Goal: Task Accomplishment & Management: Use online tool/utility

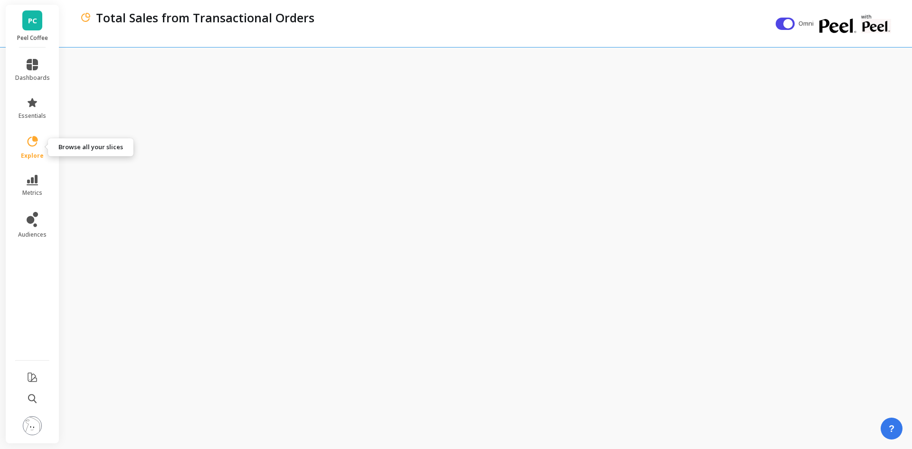
click at [26, 146] on icon at bounding box center [32, 141] width 13 height 13
click at [32, 144] on icon at bounding box center [32, 141] width 13 height 13
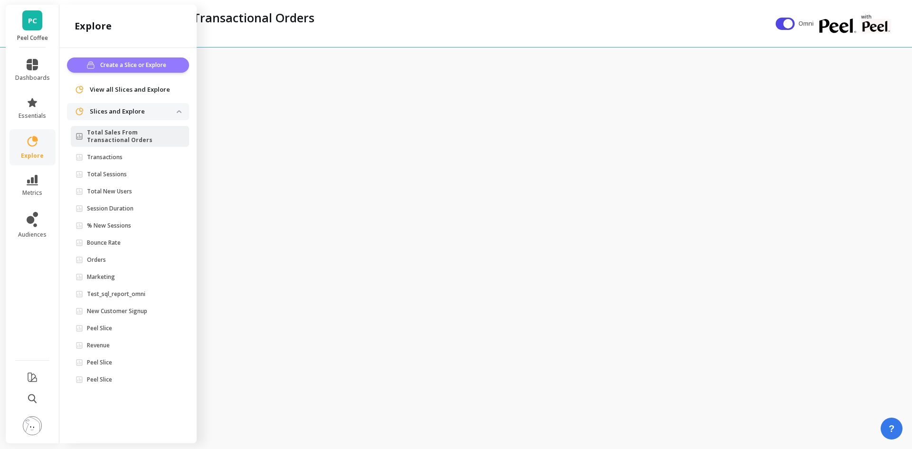
click at [126, 64] on span "Create a Slice or Explore" at bounding box center [134, 64] width 69 height 9
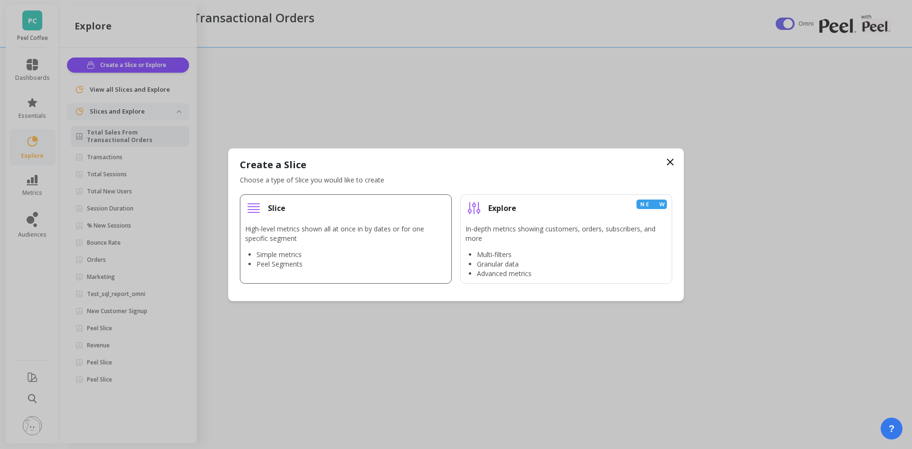
click at [298, 241] on p "High-level metrics shown all at once in by dates or for one specific segment" at bounding box center [345, 233] width 201 height 19
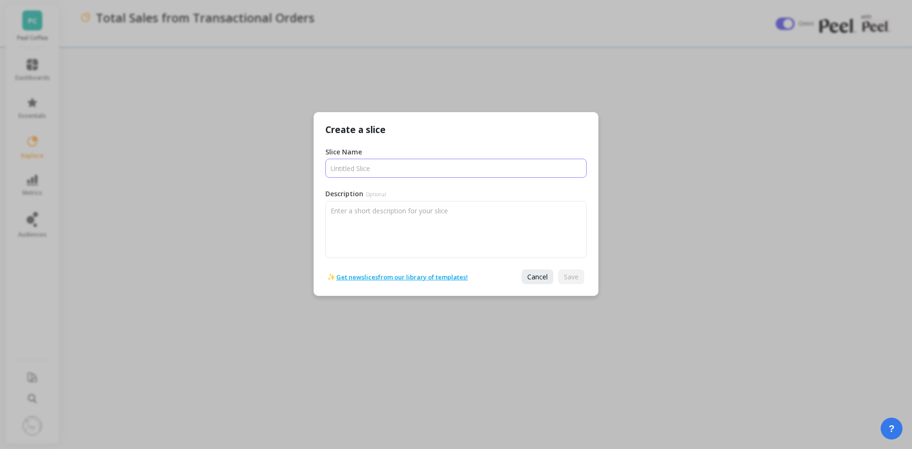
click at [369, 165] on input "Slice Name" at bounding box center [455, 168] width 261 height 19
type input "Bounces"
click at [571, 278] on span "Save" at bounding box center [571, 276] width 15 height 9
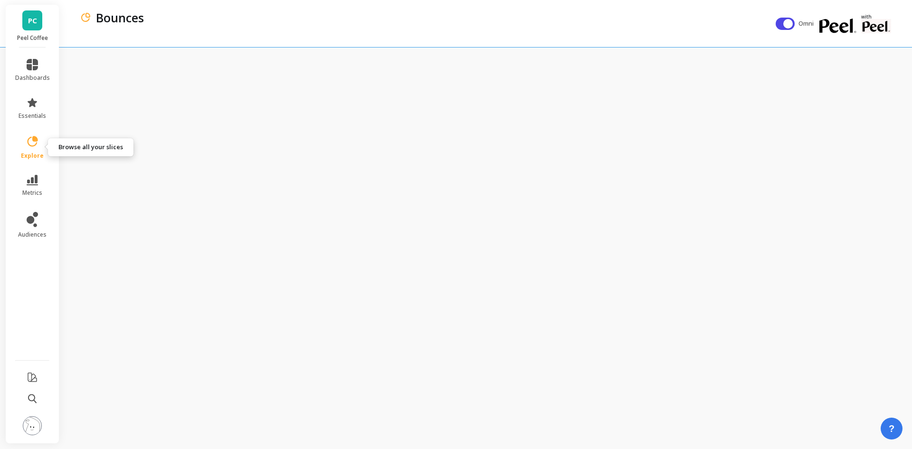
click at [28, 146] on icon at bounding box center [32, 141] width 13 height 13
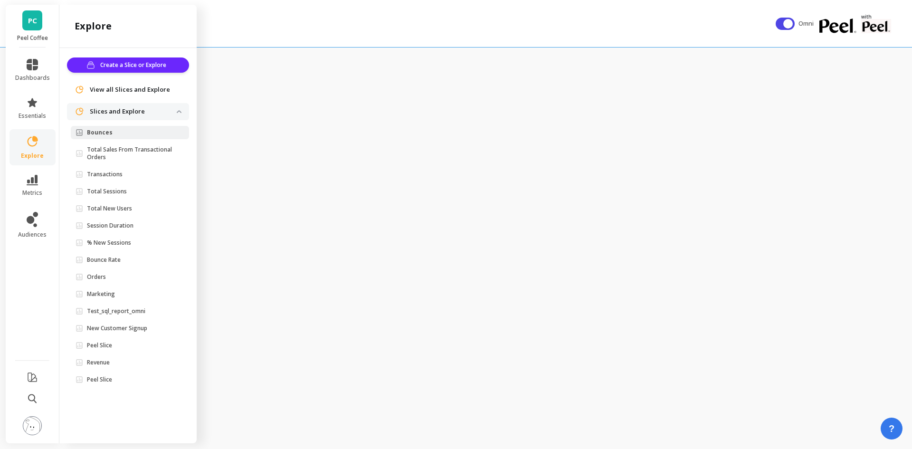
click at [312, 27] on div "Bounces" at bounding box center [428, 23] width 696 height 47
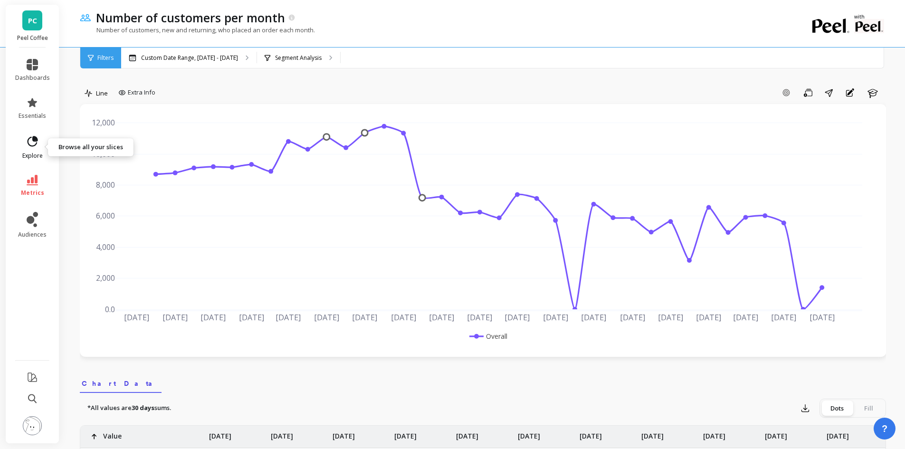
click at [33, 144] on icon at bounding box center [32, 141] width 13 height 13
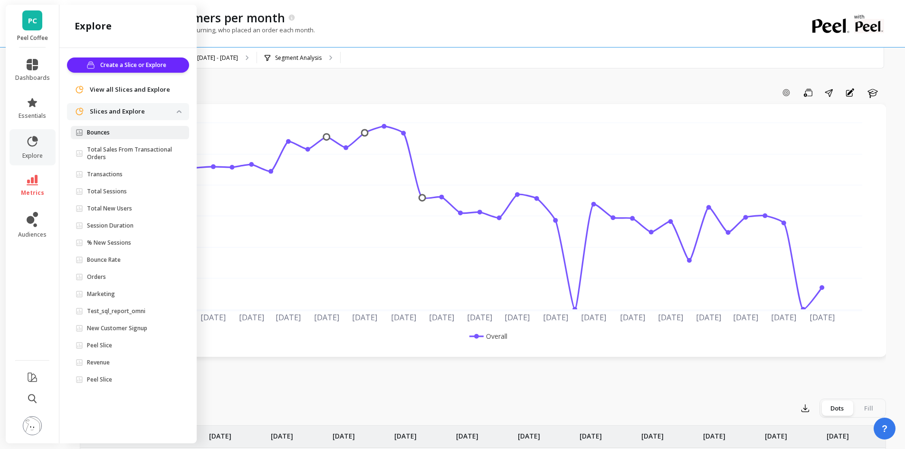
click at [165, 133] on span "Bounces" at bounding box center [126, 133] width 101 height 8
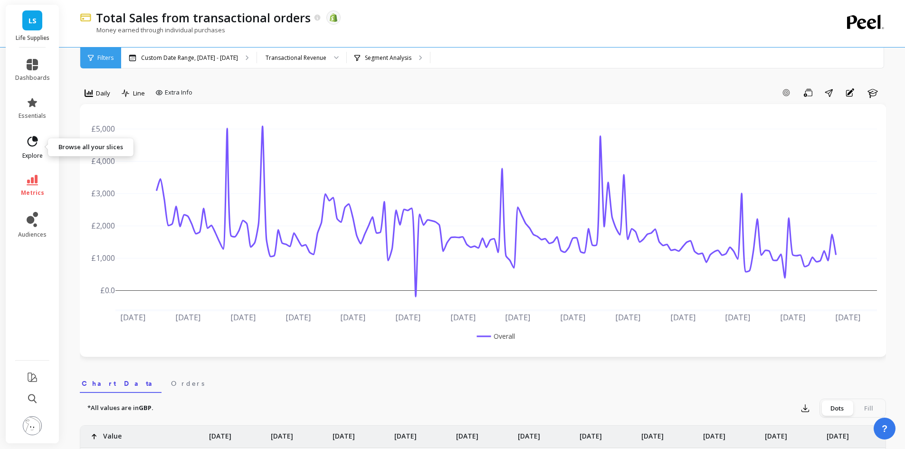
click at [27, 143] on icon at bounding box center [32, 141] width 13 height 13
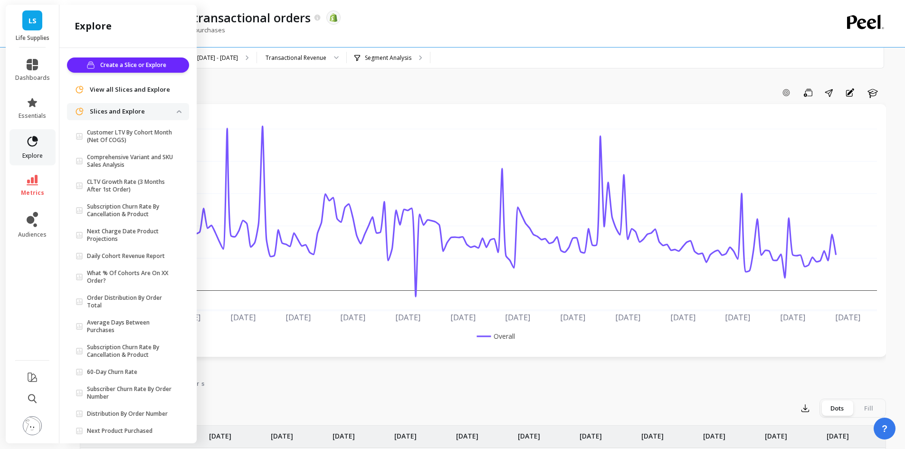
scroll to position [19, 0]
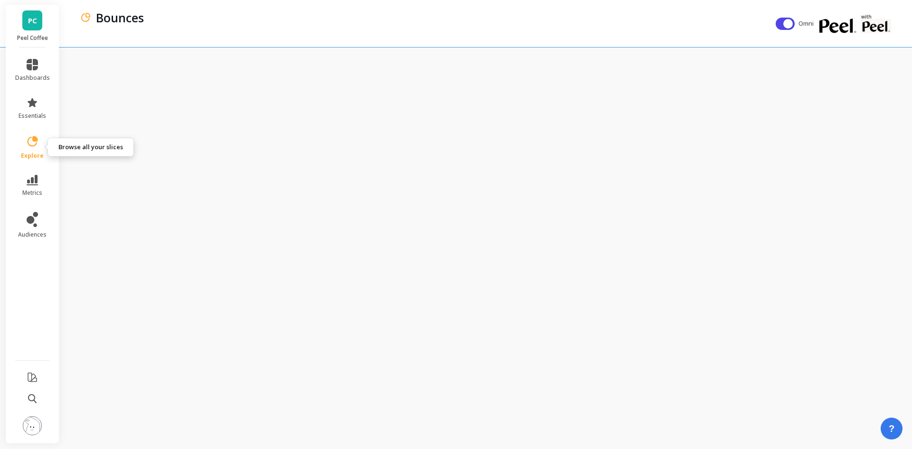
click at [38, 143] on icon at bounding box center [32, 141] width 13 height 13
